Goal: Information Seeking & Learning: Find specific fact

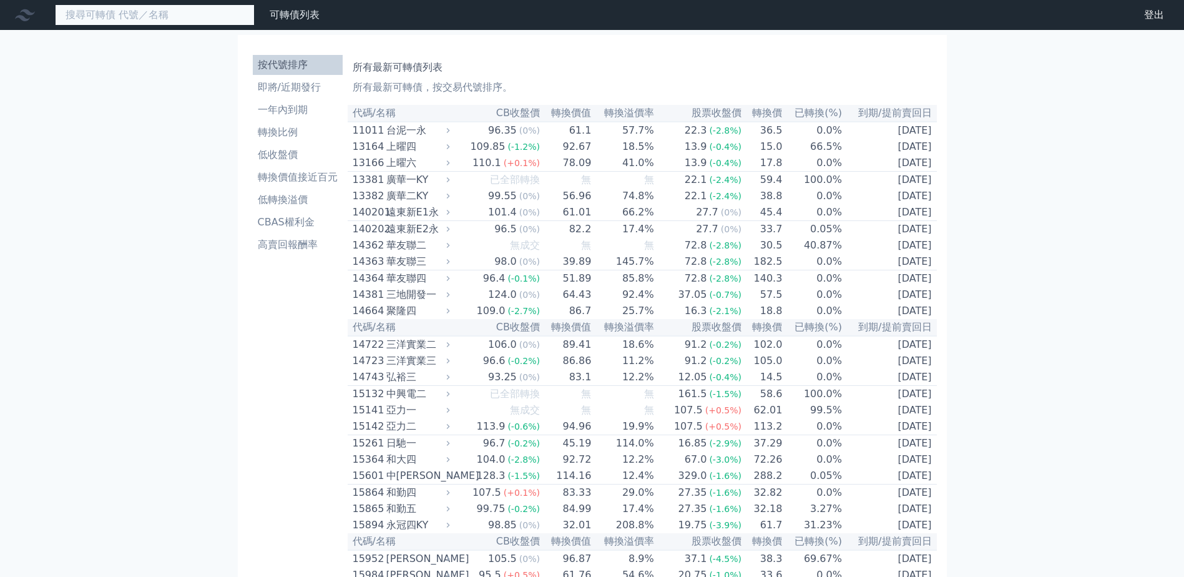
click at [158, 18] on input at bounding box center [155, 14] width 200 height 21
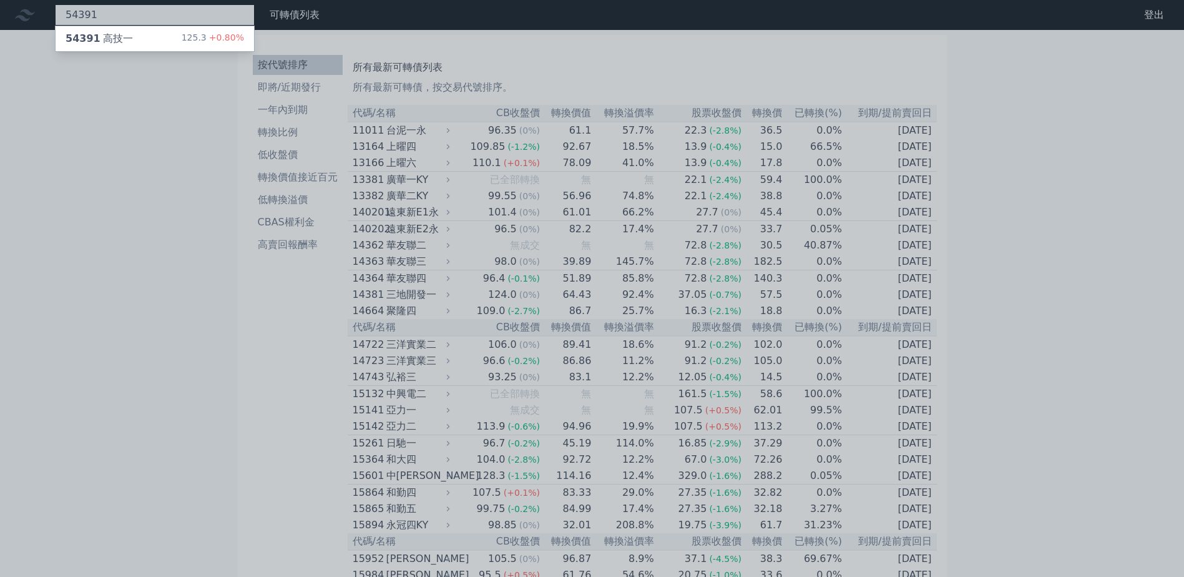
type input "54391"
click at [185, 37] on div "54391 高技一 125.3 +0.80%" at bounding box center [155, 38] width 199 height 25
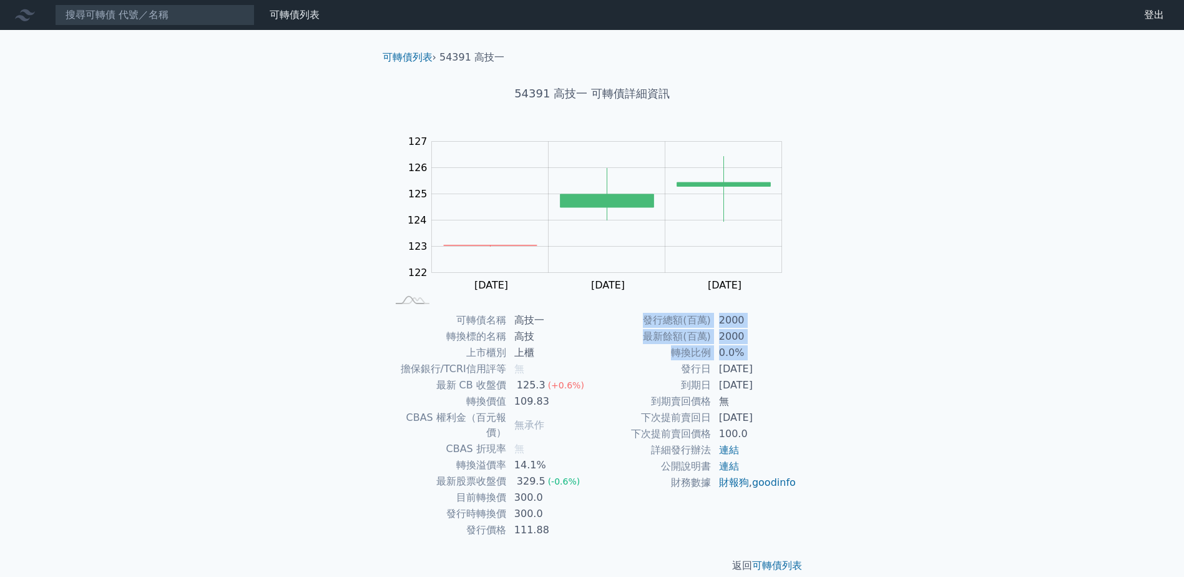
drag, startPoint x: 686, startPoint y: 366, endPoint x: 805, endPoint y: 376, distance: 119.0
click at [805, 376] on div "可轉債名稱 高技一 轉換標的名稱 高技 上市櫃別 上櫃 擔保銀行/TCRI信用評等 無 最新 CB 收盤價 125.3 (+0.6%) 轉換價值 109.83…" at bounding box center [593, 425] width 440 height 226
drag, startPoint x: 805, startPoint y: 376, endPoint x: 827, endPoint y: 411, distance: 40.7
click at [827, 411] on div "可轉債列表 › 54391 高技一 54391 高技一 可轉債詳細資訊 Zoom Out 124 120 121 122 123 124 125 126 12…" at bounding box center [592, 311] width 479 height 563
click at [903, 421] on div "可轉債列表 財務數據 可轉債列表 財務數據 登出 登出 可轉債列表 › 54391 高技一 54391 高技一 可轉債詳細資訊 Zoom Out 124 12…" at bounding box center [592, 296] width 1184 height 593
